Goal: Navigation & Orientation: Find specific page/section

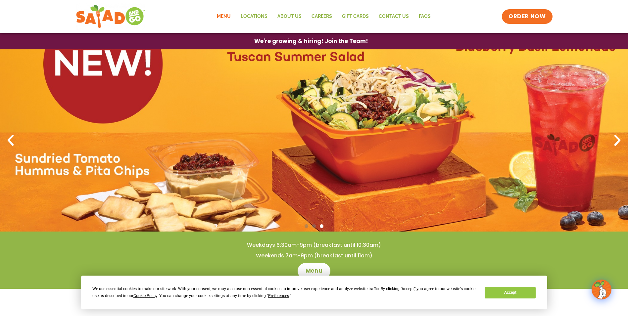
click at [220, 15] on link "Menu" at bounding box center [224, 16] width 24 height 15
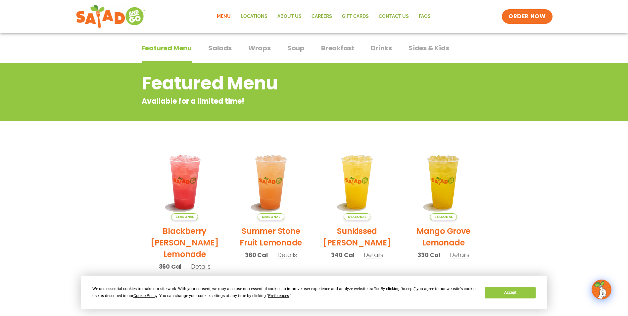
scroll to position [43, 0]
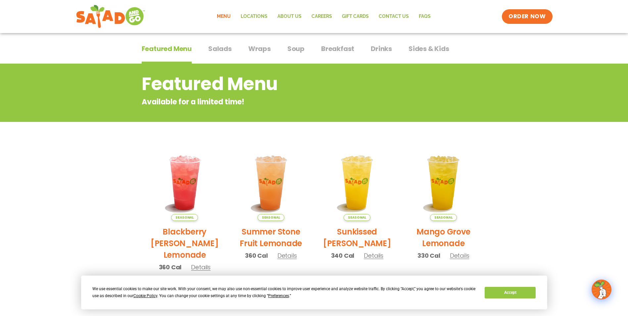
click at [216, 49] on span "Salads" at bounding box center [219, 49] width 23 height 10
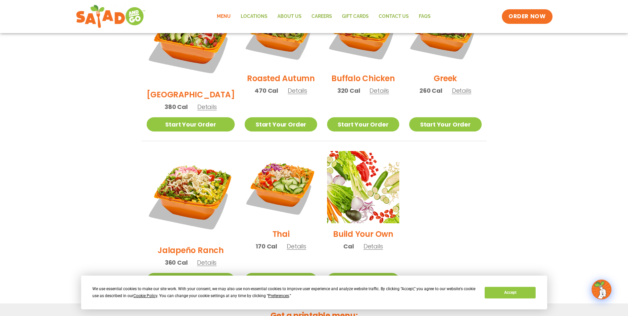
scroll to position [374, 0]
